Goal: Task Accomplishment & Management: Complete application form

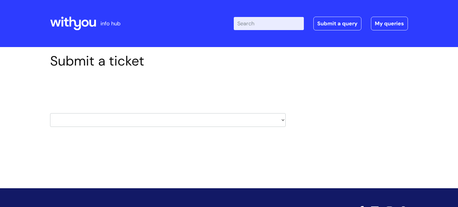
click at [237, 118] on select "HR / People IT and Support Clinical Drug Alerts Finance Accounts Data Support T…" at bounding box center [167, 120] width 235 height 14
select select "it_and_support"
click at [50, 113] on select "HR / People IT and Support Clinical Drug Alerts Finance Accounts Data Support T…" at bounding box center [167, 120] width 235 height 14
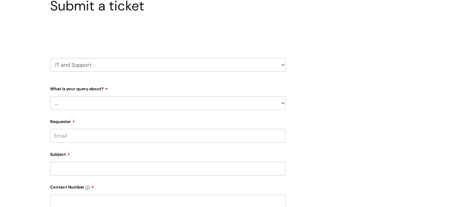
scroll to position [55, 0]
click at [267, 104] on select "... Mobile Phone Reset & MFA Accounts, Starters and Leavers IT Hardware issue I…" at bounding box center [167, 103] width 235 height 14
select select "IT Hardware issue"
click at [50, 96] on select "... Mobile Phone Reset & MFA Accounts, Starters and Leavers IT Hardware issue I…" at bounding box center [167, 103] width 235 height 14
click at [178, 130] on select "... I need a new or replacement ... I’m waiting for new or replacement hardware…" at bounding box center [170, 134] width 231 height 14
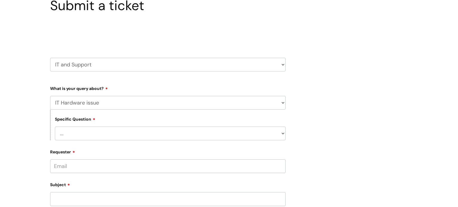
select select "Problem with Laptop or Chromebook"
click at [55, 127] on select "... I need a new or replacement ... I’m waiting for new or replacement hardware…" at bounding box center [170, 134] width 231 height 14
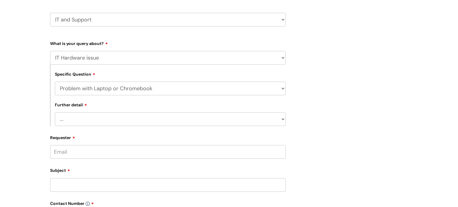
scroll to position [107, 0]
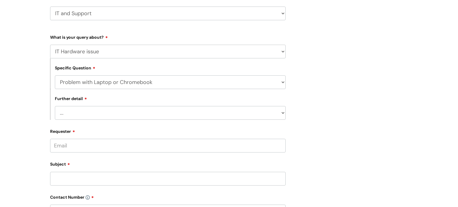
click at [249, 116] on select "... I’ve no sound / microphone I’ve got no internet or wifi I’ve got no camera …" at bounding box center [170, 113] width 231 height 14
click at [55, 106] on select "... I’ve no sound / microphone I’ve got no internet or wifi I’ve got no camera …" at bounding box center [170, 113] width 231 height 14
click at [165, 117] on select "... I’ve no sound / microphone I’ve got no internet or wifi I’ve got no camera …" at bounding box center [170, 113] width 231 height 14
select select "I’ve got a display issue"
click at [55, 106] on select "... I’ve no sound / microphone I’ve got no internet or wifi I’ve got no camera …" at bounding box center [170, 113] width 231 height 14
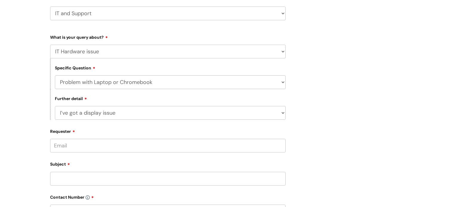
click at [153, 148] on input "Requester" at bounding box center [167, 146] width 235 height 14
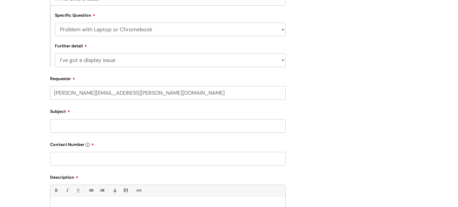
scroll to position [167, 0]
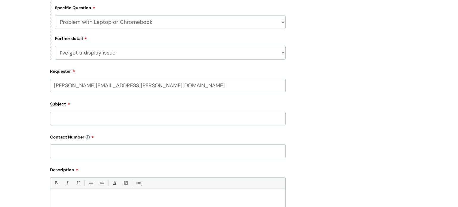
type input "naomi.waters@wearewithyou.org.uk"
click at [154, 122] on input "Subject" at bounding box center [167, 119] width 235 height 14
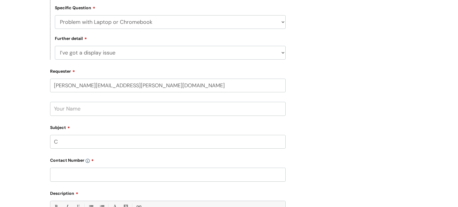
type input "C"
click at [122, 113] on input "text" at bounding box center [167, 109] width 235 height 14
type input "[PERSON_NAME]"
click at [92, 138] on input "C" at bounding box center [167, 142] width 235 height 14
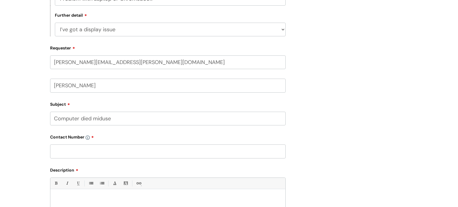
scroll to position [195, 0]
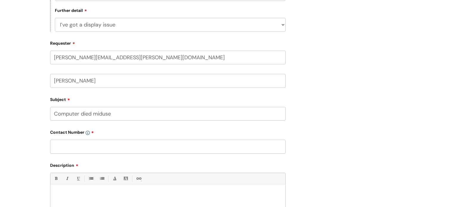
click at [102, 112] on input "Computer died miduse" at bounding box center [167, 114] width 235 height 14
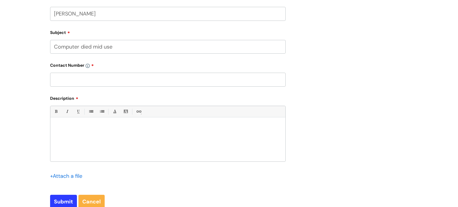
scroll to position [263, 0]
type input "Computer died mid use"
click at [163, 82] on input "text" at bounding box center [167, 79] width 235 height 14
type input "01872 263001"
click at [179, 47] on input "Computer died mid use" at bounding box center [167, 46] width 235 height 14
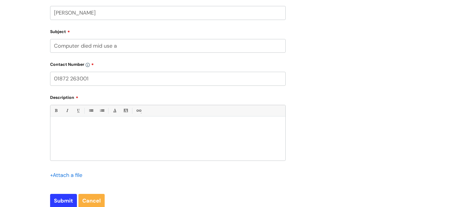
click at [50, 194] on input "Submit" at bounding box center [63, 201] width 27 height 14
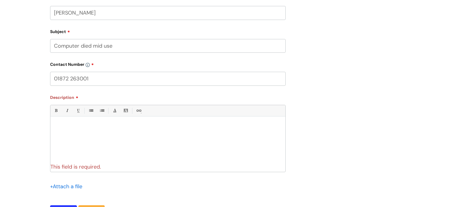
type input "Computer died mid use"
click at [75, 144] on div at bounding box center [167, 139] width 235 height 41
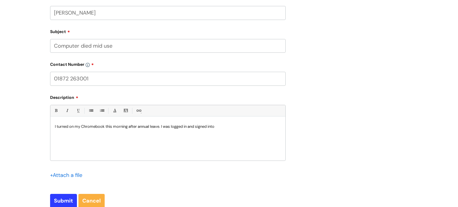
click at [139, 128] on p "I turned on my Chromebook this morning after annual leave. I was logged in and …" at bounding box center [168, 126] width 226 height 5
drag, startPoint x: 229, startPoint y: 127, endPoint x: 197, endPoint y: 126, distance: 32.5
click at [197, 126] on p "I turned on my Chromebook this morning after my annual leave. I was logged in a…" at bounding box center [168, 126] width 226 height 5
click at [244, 125] on p "I turned on my Chromebook this morning after my annual leave. I was logged in t…" at bounding box center [168, 129] width 226 height 11
click at [196, 125] on p "I turned on my Chromebook this morning after my annual leave. I was logged in t…" at bounding box center [168, 129] width 226 height 11
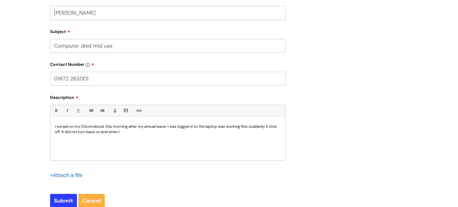
click at [196, 126] on p "I turned on my Chromebook this morning after my annual leave. I was logged in t…" at bounding box center [168, 129] width 226 height 11
click at [221, 127] on p "I turned on my Chromebook this morning after my annual leave. I was logged in t…" at bounding box center [168, 129] width 226 height 11
click at [141, 133] on p "I turned on my Chromebook this morning after my annual leave. I was logged in t…" at bounding box center [168, 129] width 226 height 11
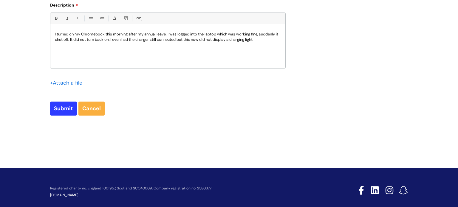
scroll to position [355, 0]
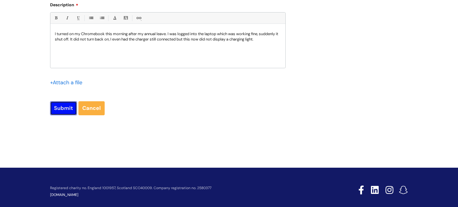
click at [60, 106] on input "Submit" at bounding box center [63, 108] width 27 height 14
type input "Please Wait..."
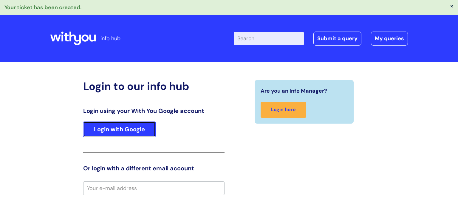
click at [140, 126] on link "Login with Google" at bounding box center [119, 129] width 72 height 15
